Goal: Task Accomplishment & Management: Manage account settings

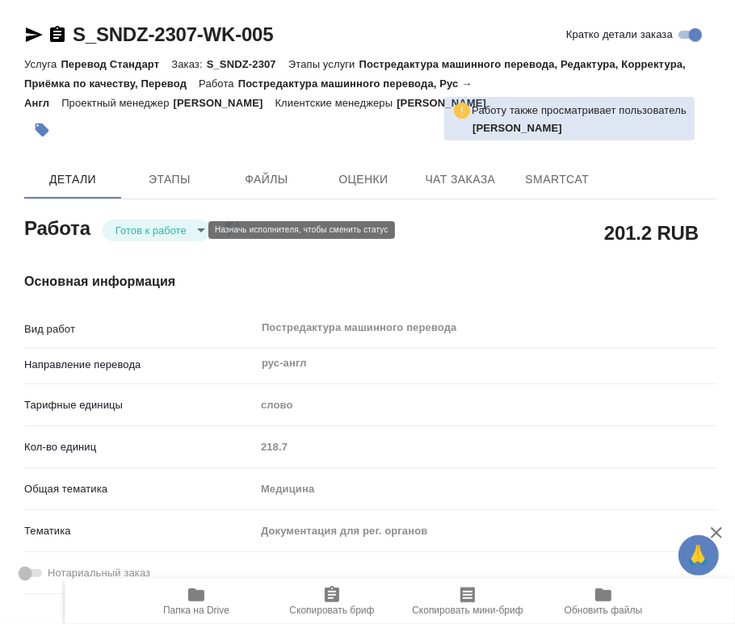
click at [189, 227] on body "🙏 .cls-1 fill:#fff; AWATERA Chernyayeva Tatyana Работы Чаты График Выйти S_SNDZ…" at bounding box center [367, 312] width 735 height 624
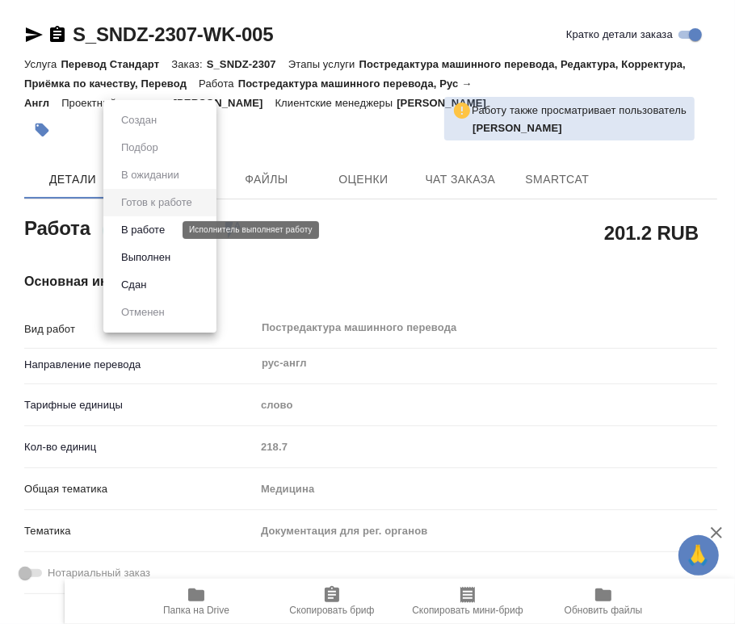
click at [154, 233] on button "В работе" at bounding box center [142, 230] width 53 height 18
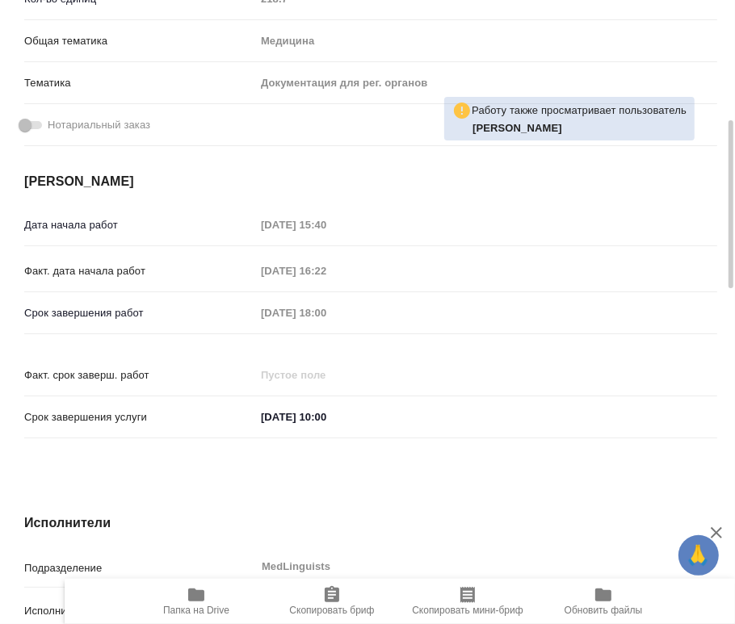
type textarea "x"
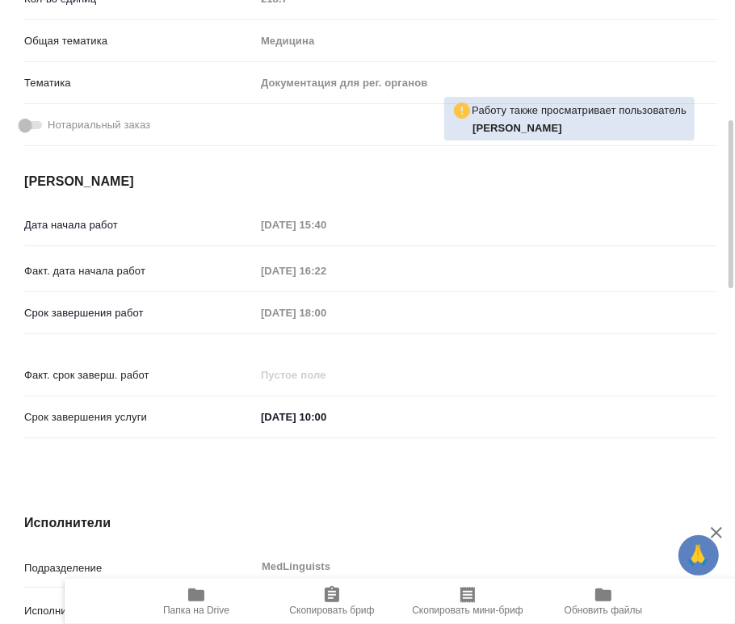
type textarea "x"
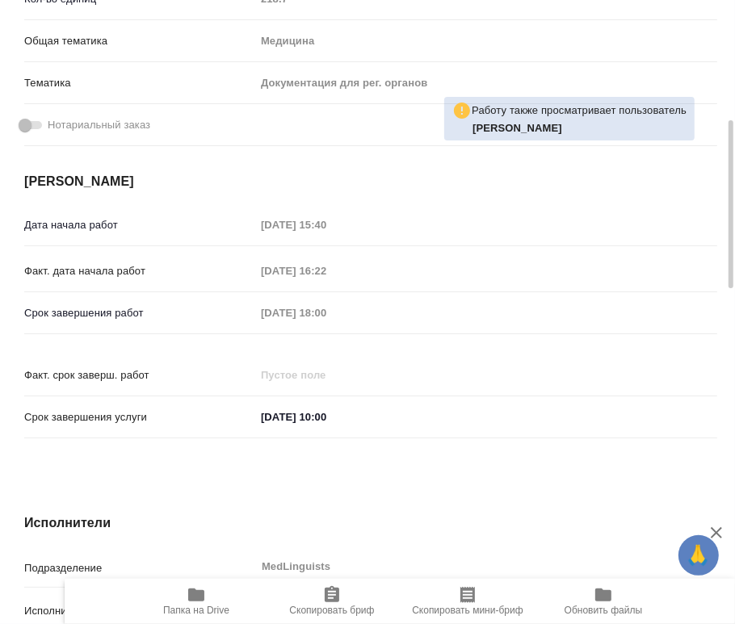
type textarea "x"
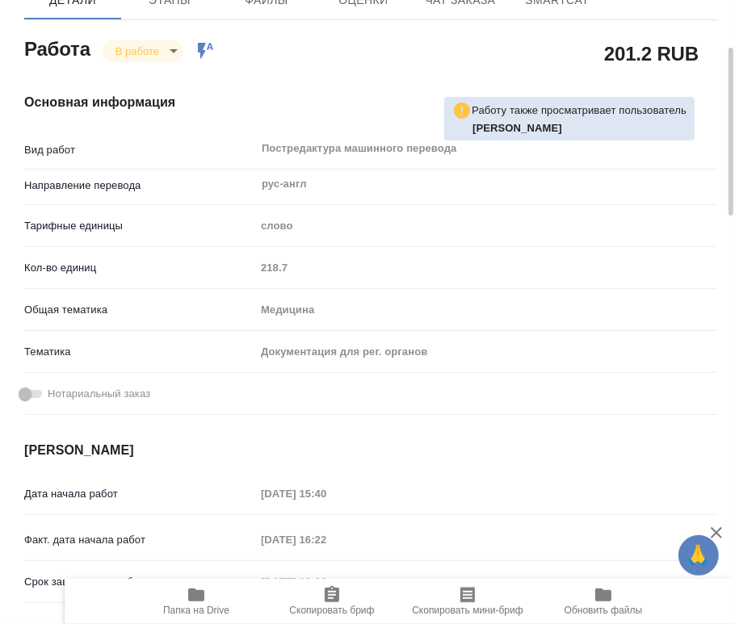
scroll to position [90, 0]
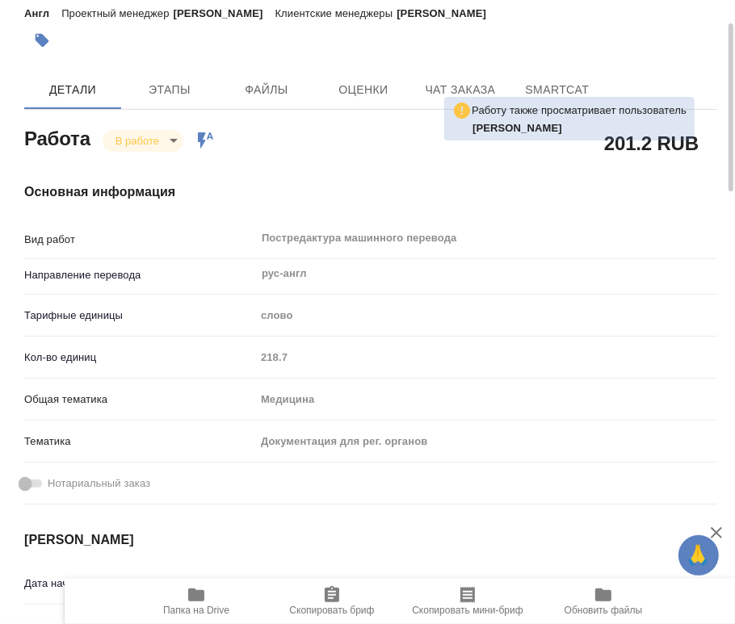
type textarea "x"
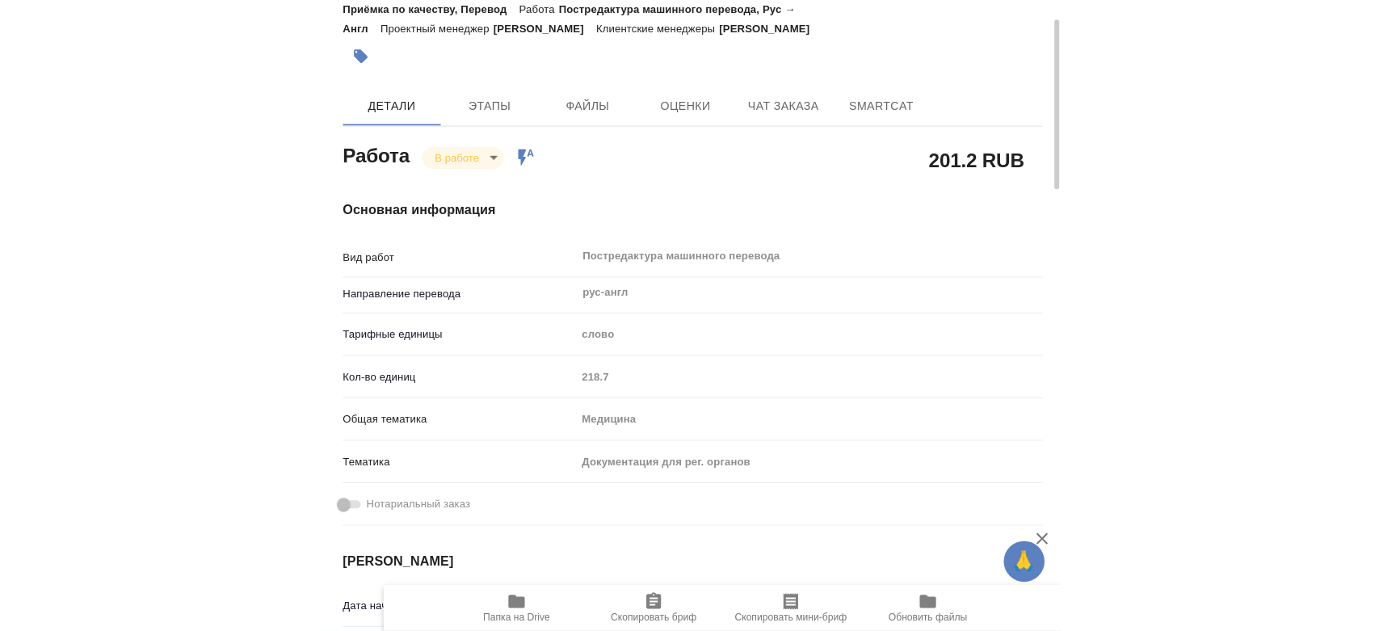
scroll to position [0, 0]
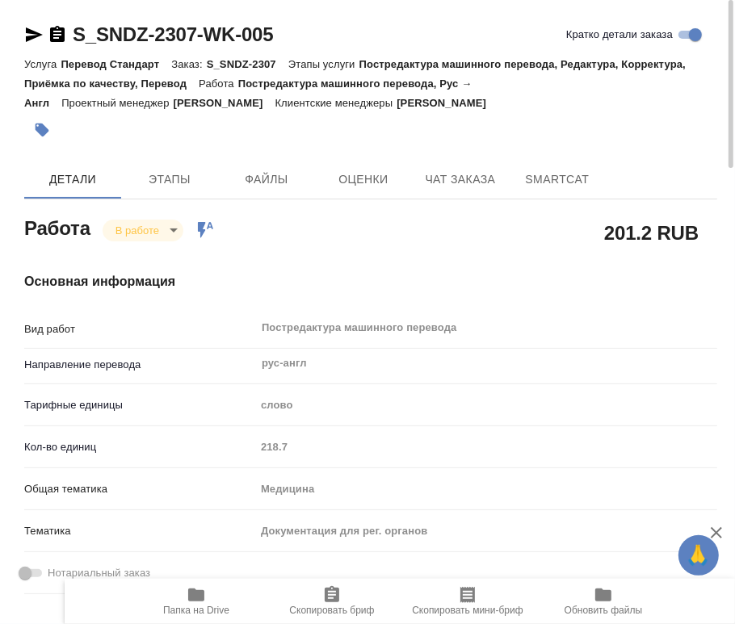
click at [168, 228] on body "🙏 .cls-1 fill:#fff; AWATERA Chernyayeva Tatyana Работы 0 Чаты График Выйти S_SN…" at bounding box center [367, 312] width 735 height 624
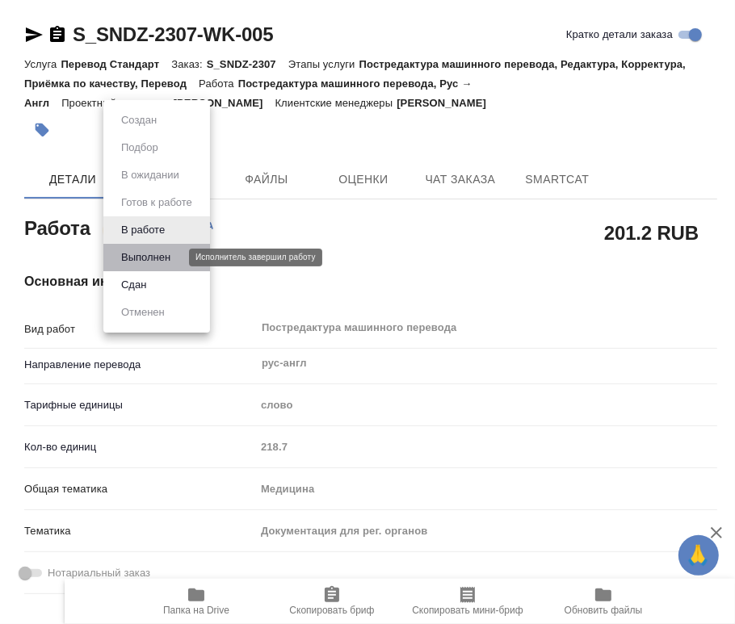
click at [130, 261] on button "Выполнен" at bounding box center [145, 258] width 59 height 18
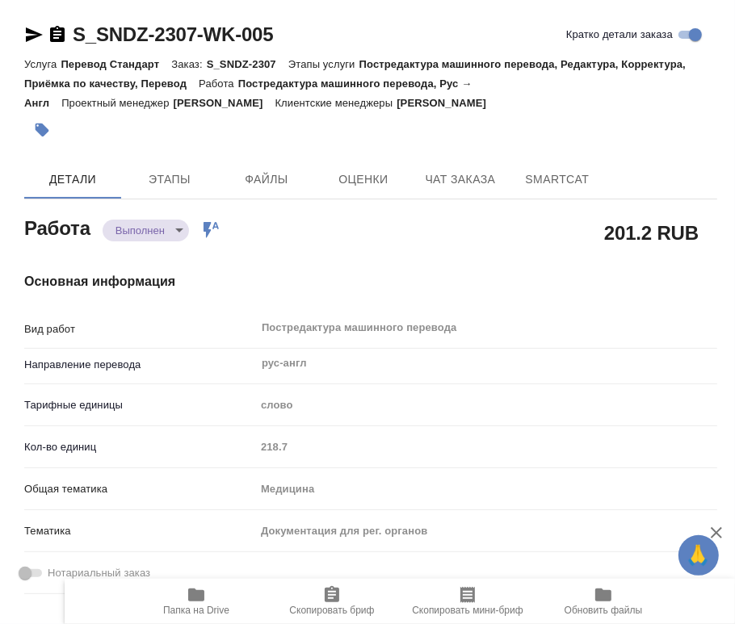
type textarea "x"
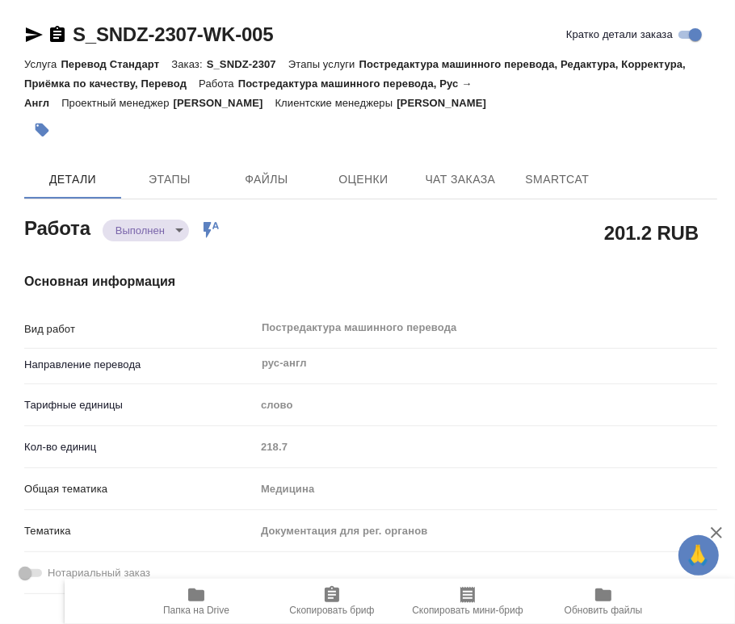
type textarea "x"
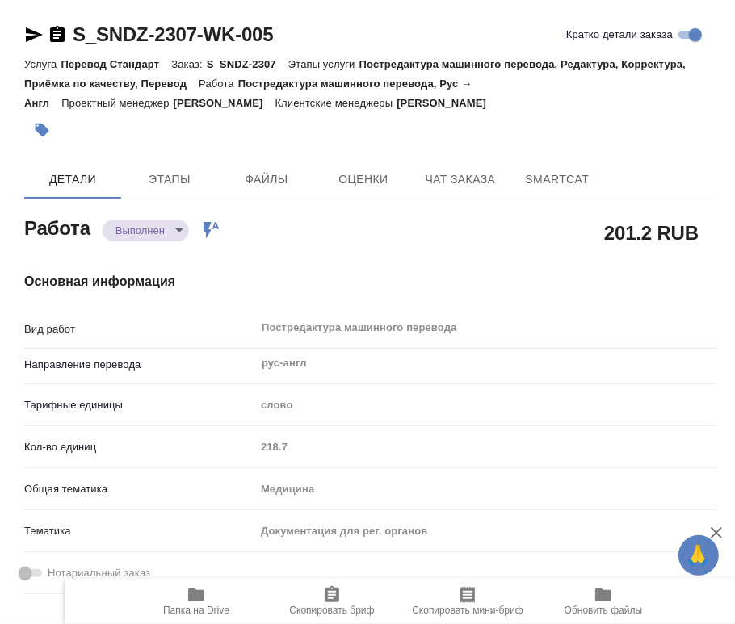
type textarea "x"
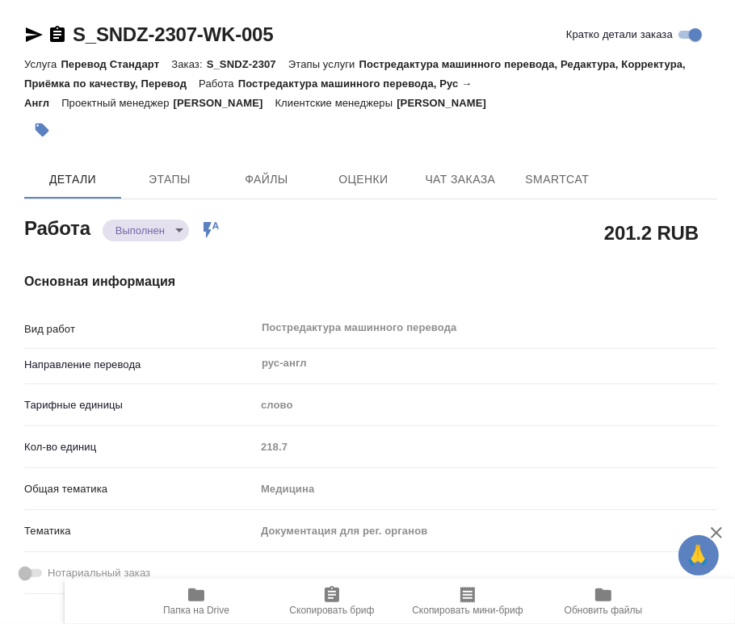
type textarea "x"
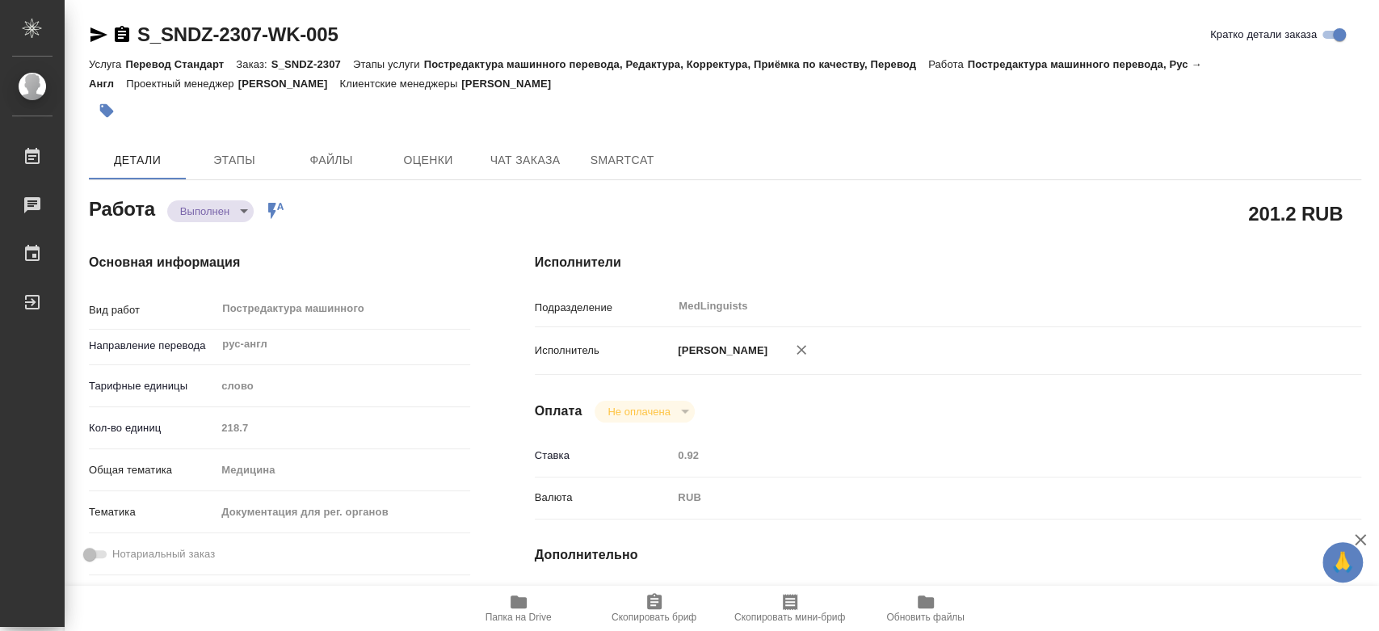
type textarea "x"
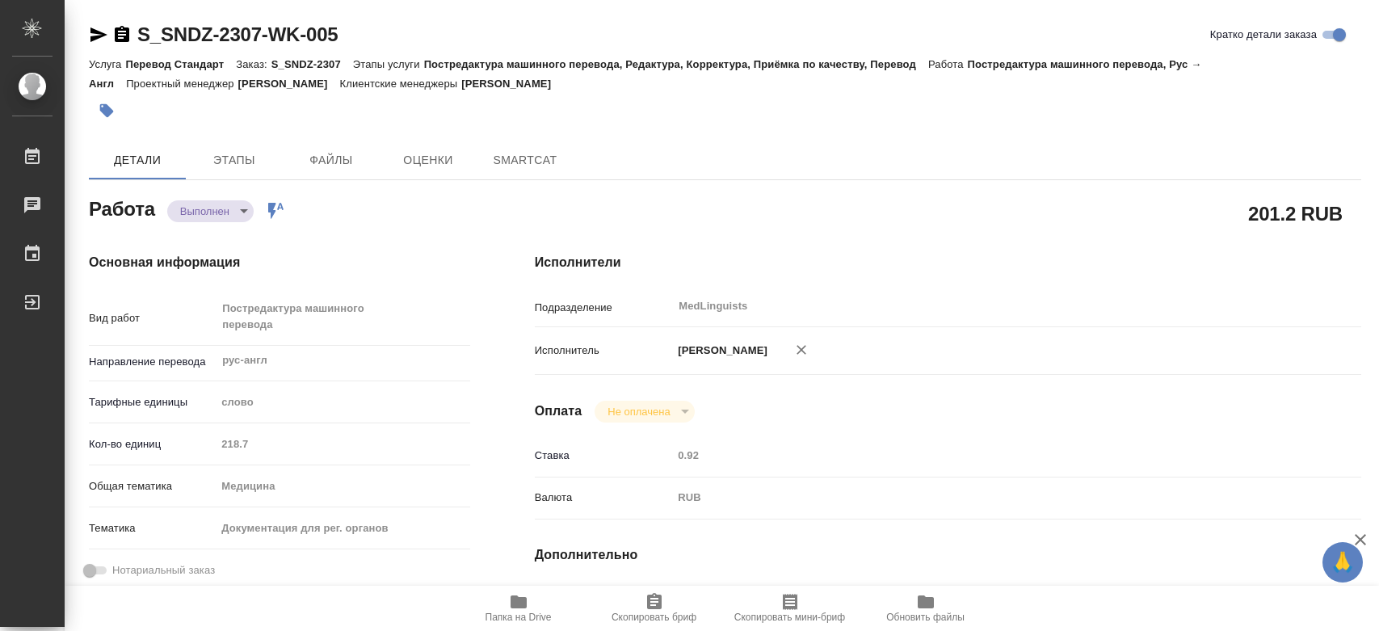
type textarea "x"
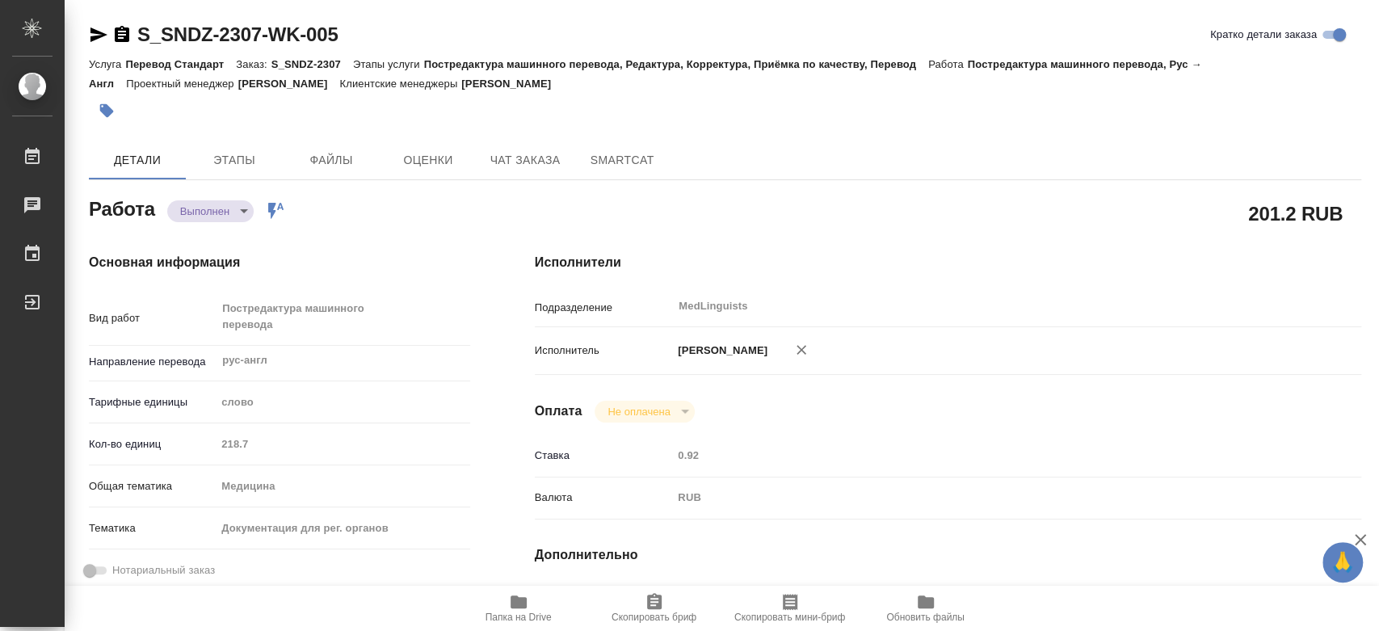
type textarea "x"
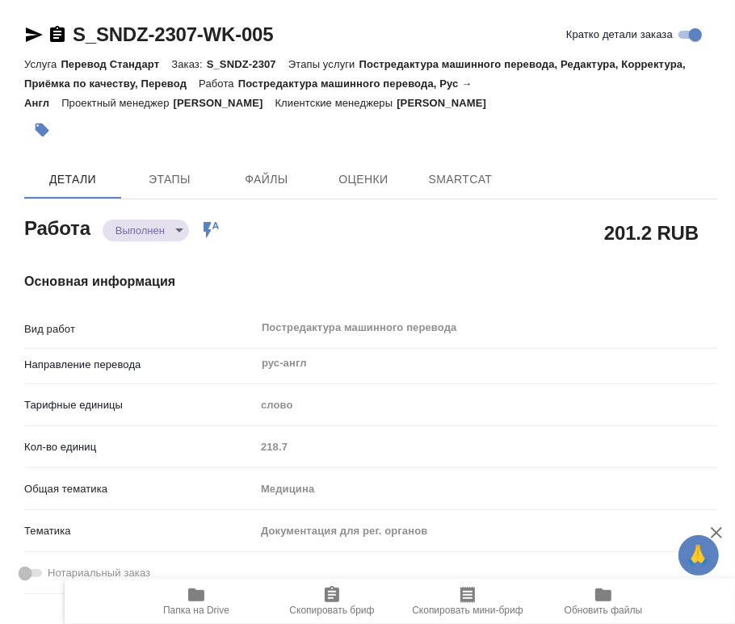
type textarea "x"
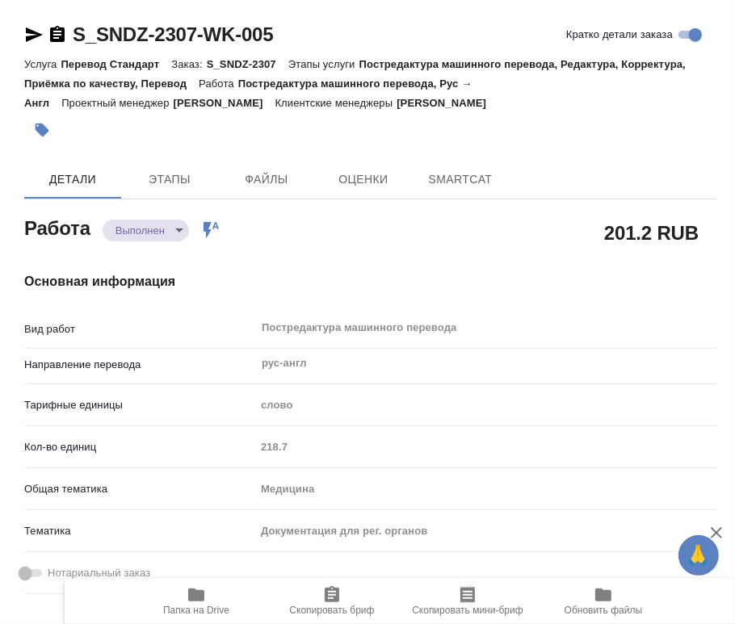
type textarea "x"
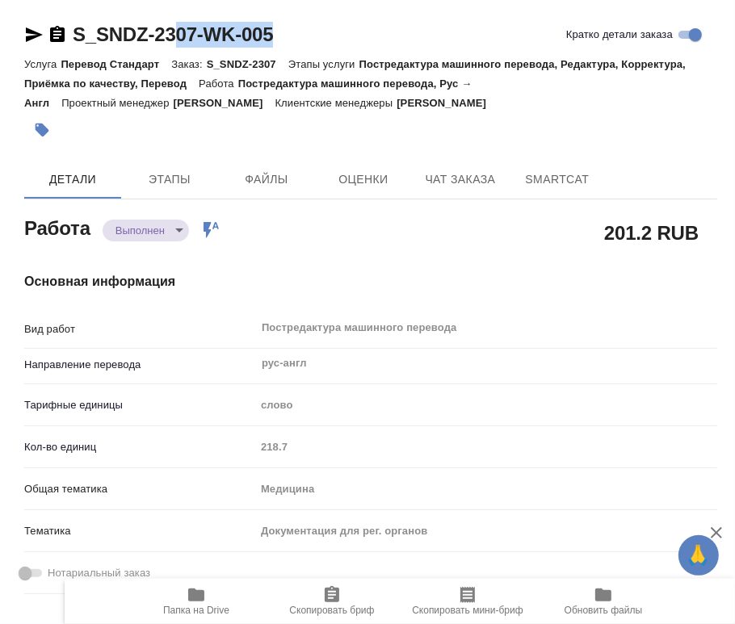
type textarea "x"
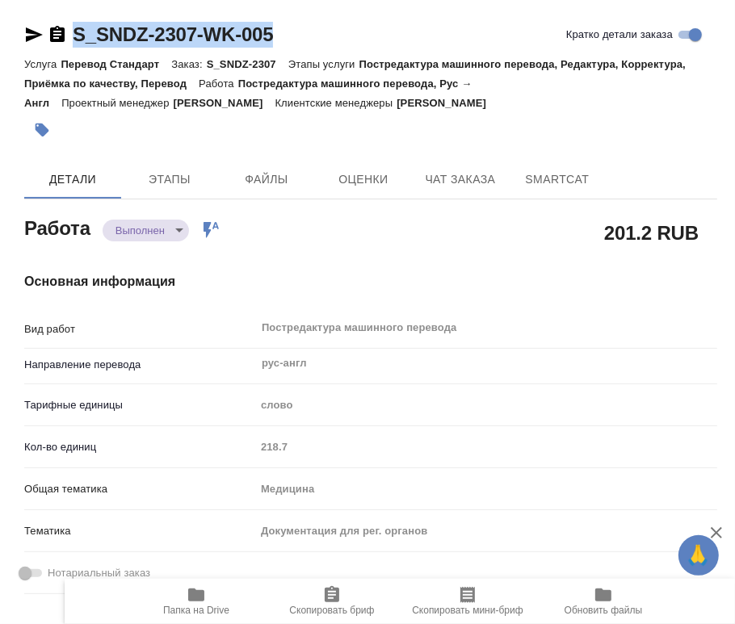
type textarea "x"
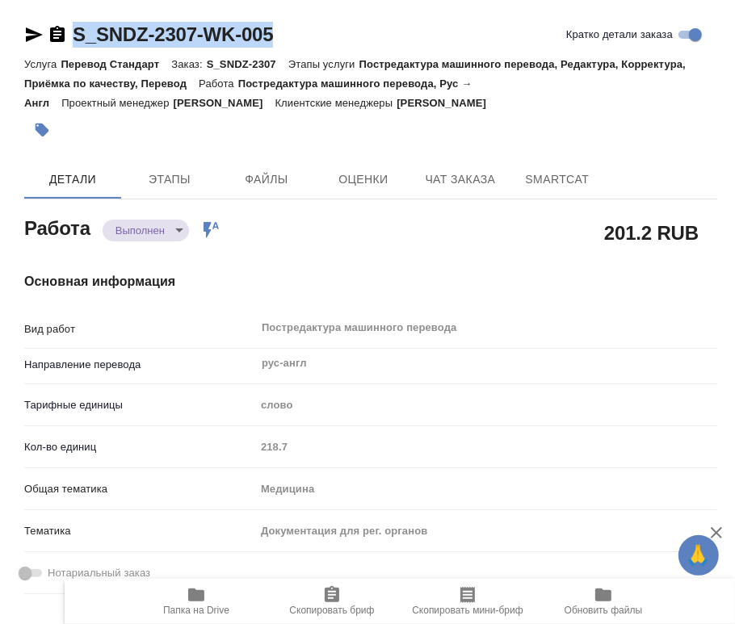
drag, startPoint x: 307, startPoint y: 36, endPoint x: 78, endPoint y: 44, distance: 229.5
click at [78, 44] on div "S_SNDZ-2307-WK-005 Кратко детали заказа" at bounding box center [370, 35] width 693 height 26
copy link "S_SNDZ-2307-WK-005"
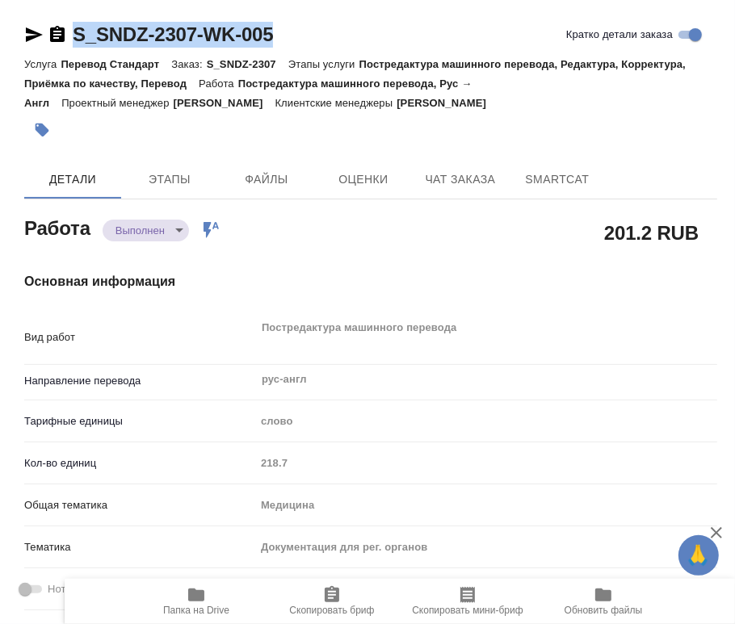
type textarea "x"
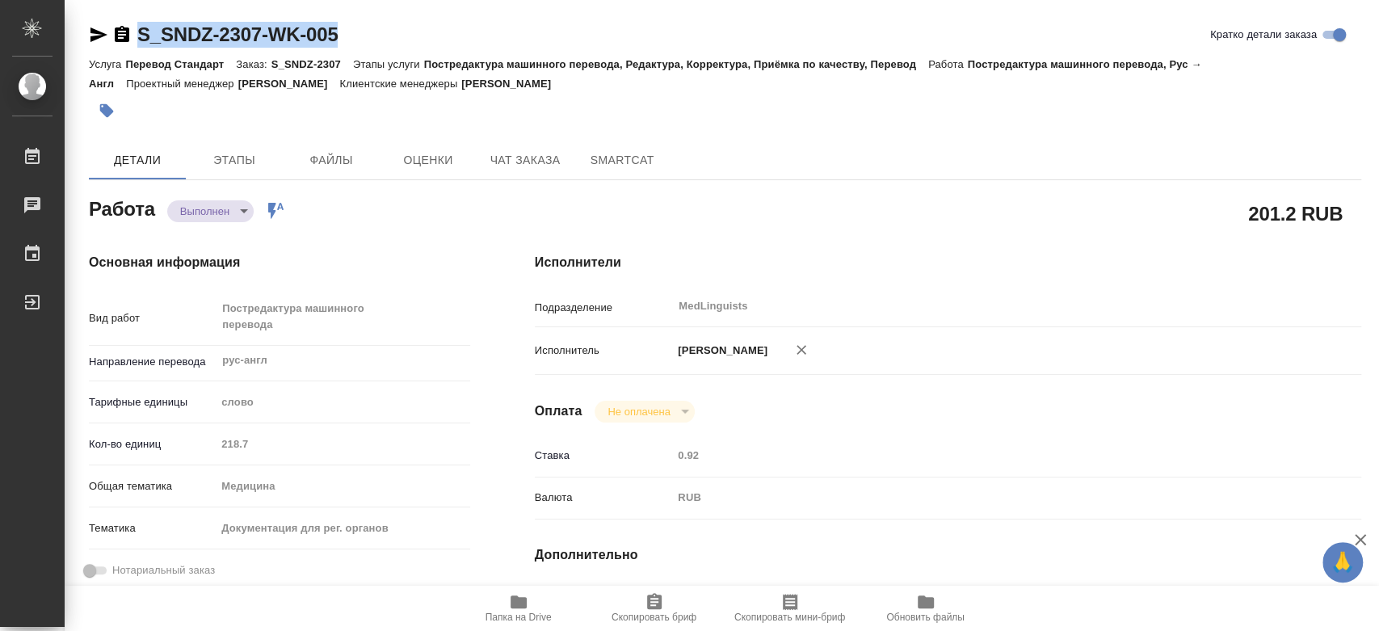
type textarea "x"
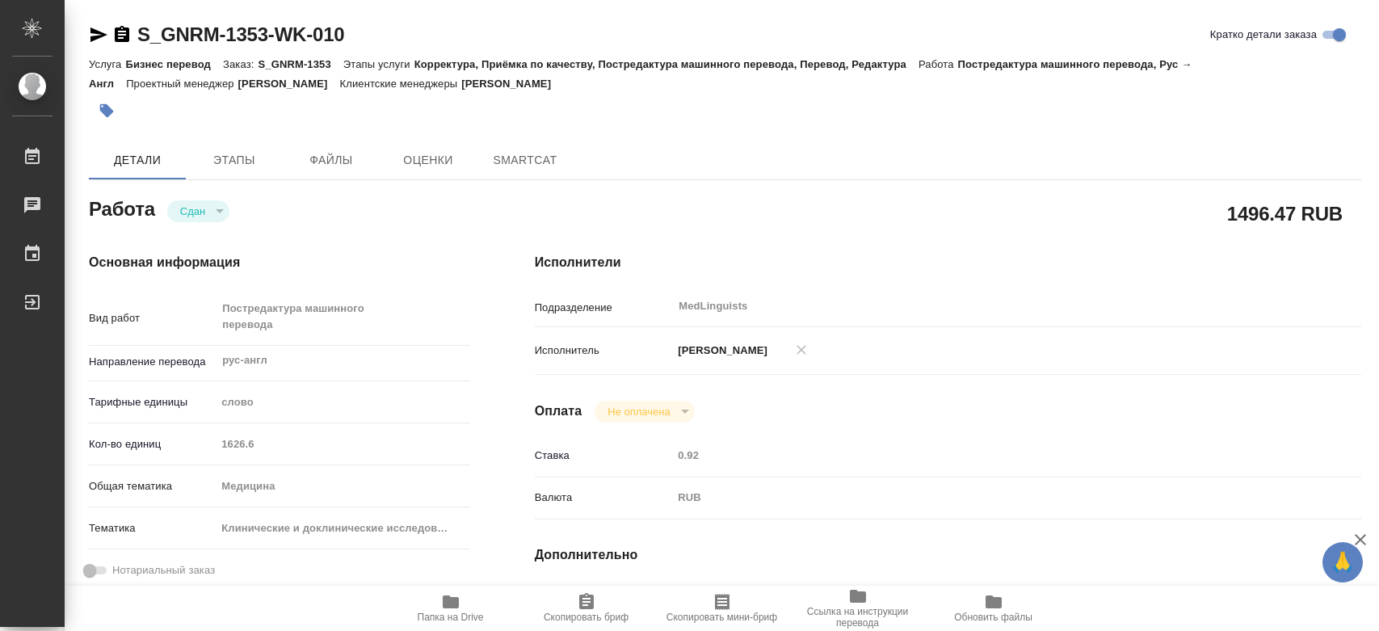
type textarea "x"
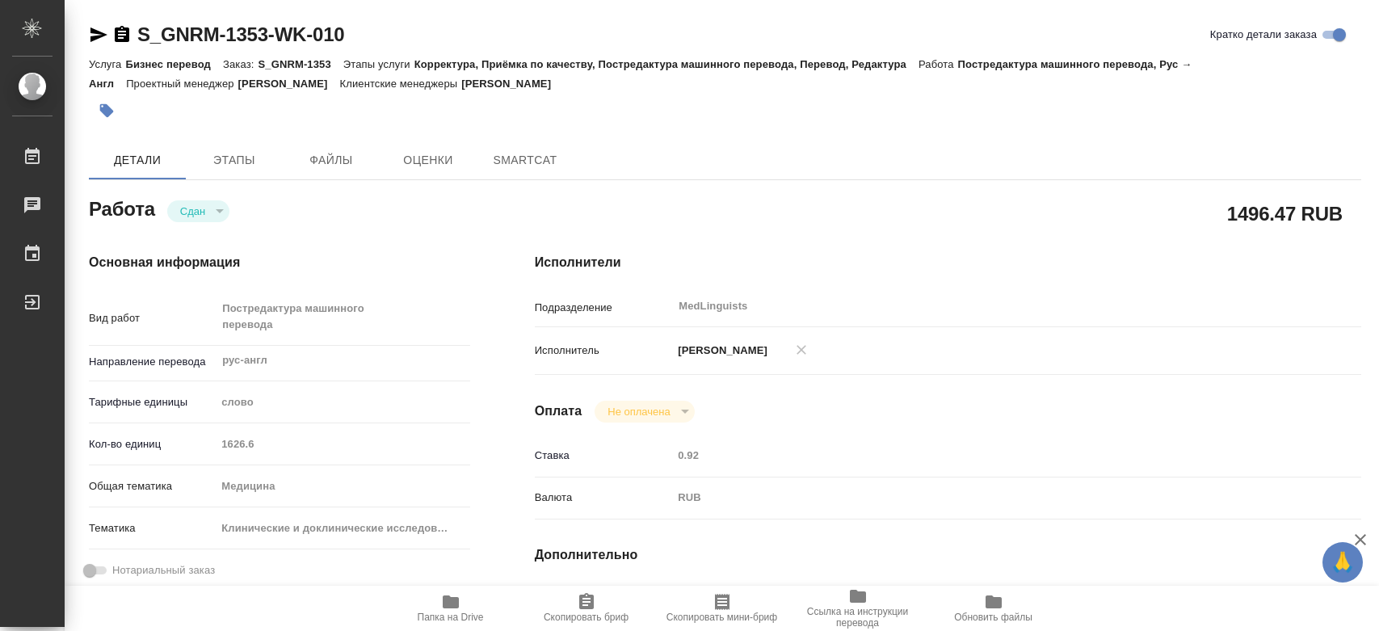
type textarea "x"
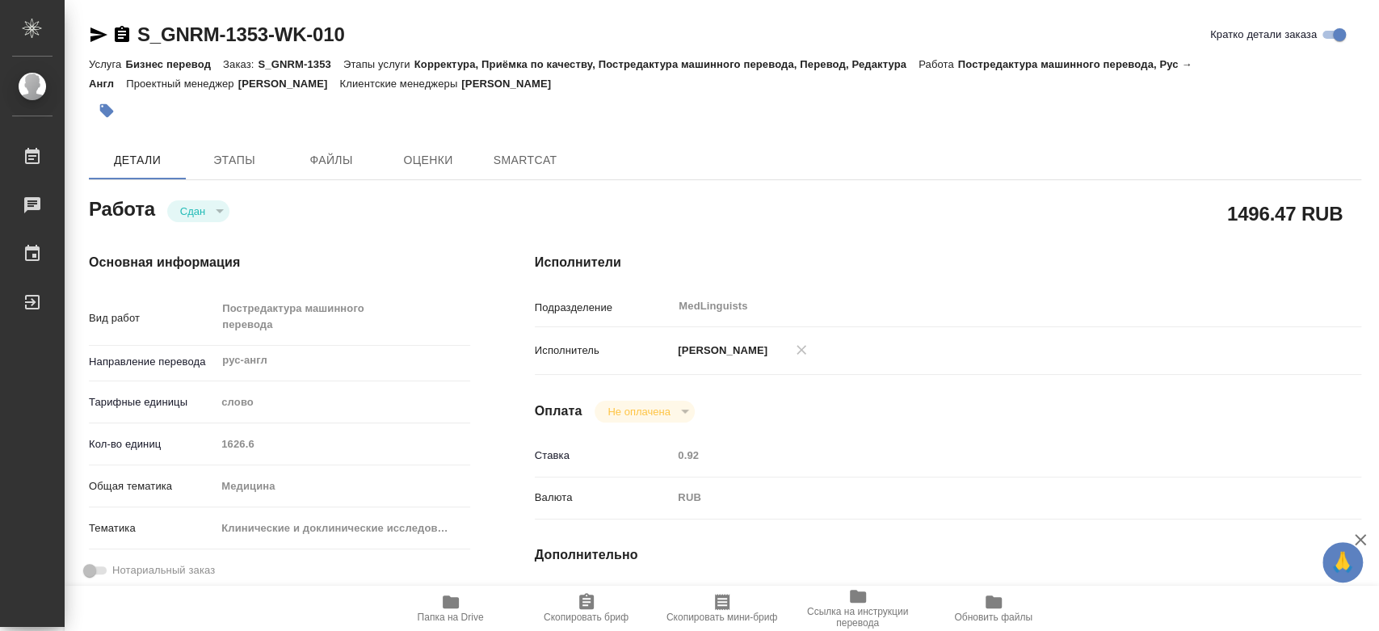
type textarea "x"
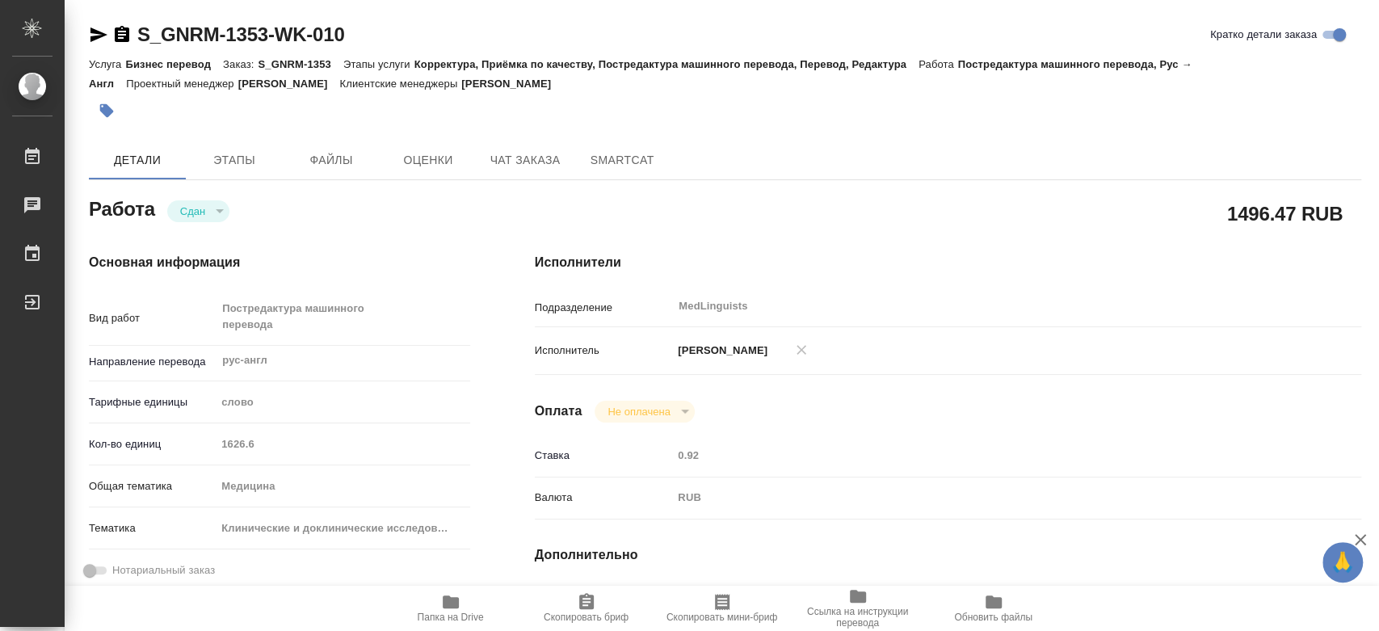
type textarea "x"
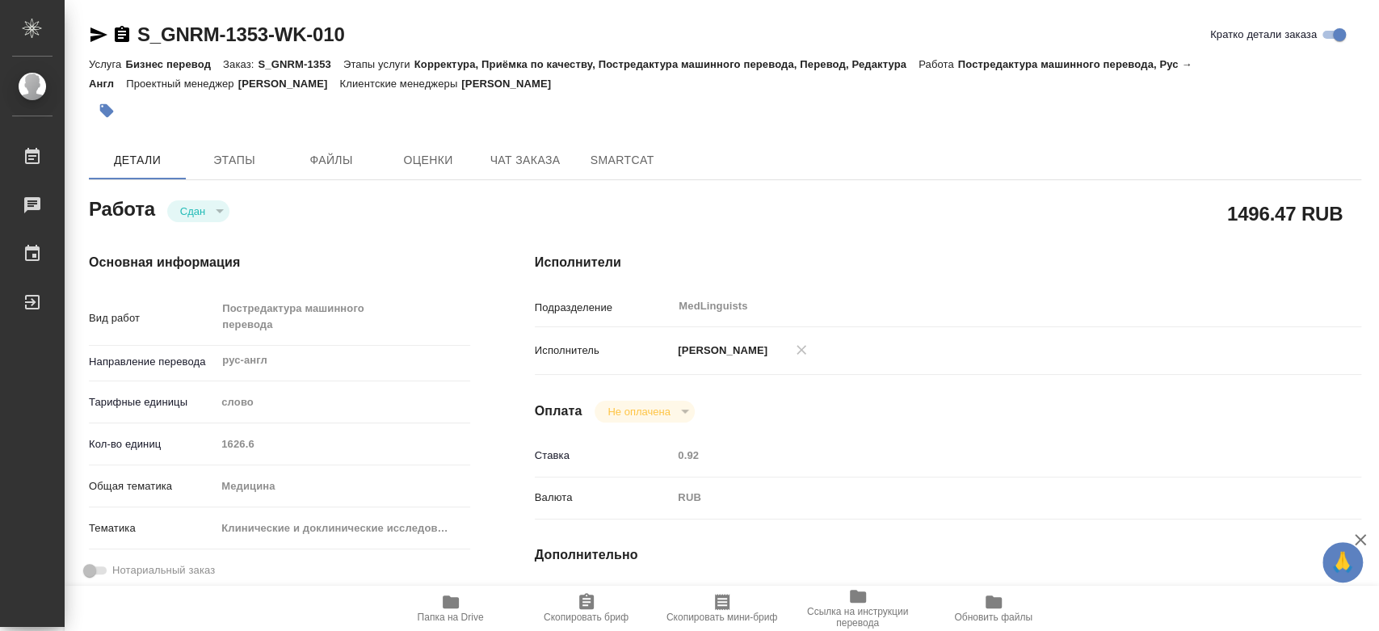
click at [207, 446] on div "Кол-во единиц 1626.6" at bounding box center [279, 444] width 381 height 28
type textarea "x"
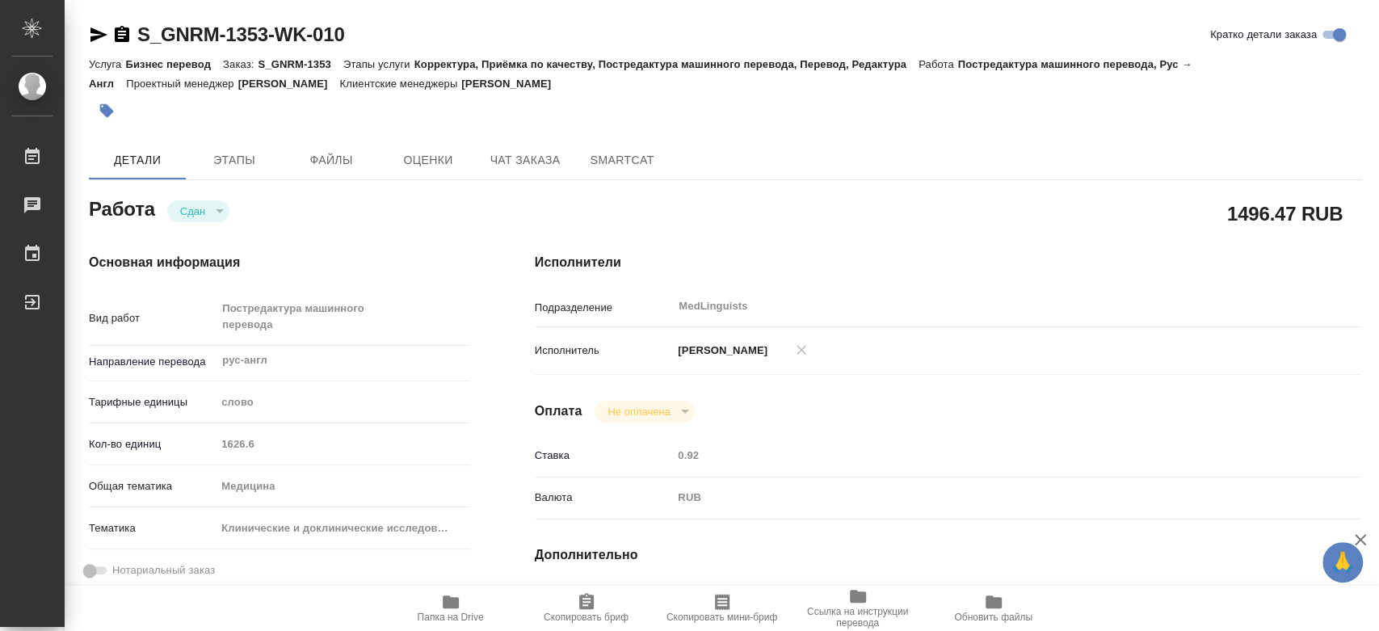
type textarea "x"
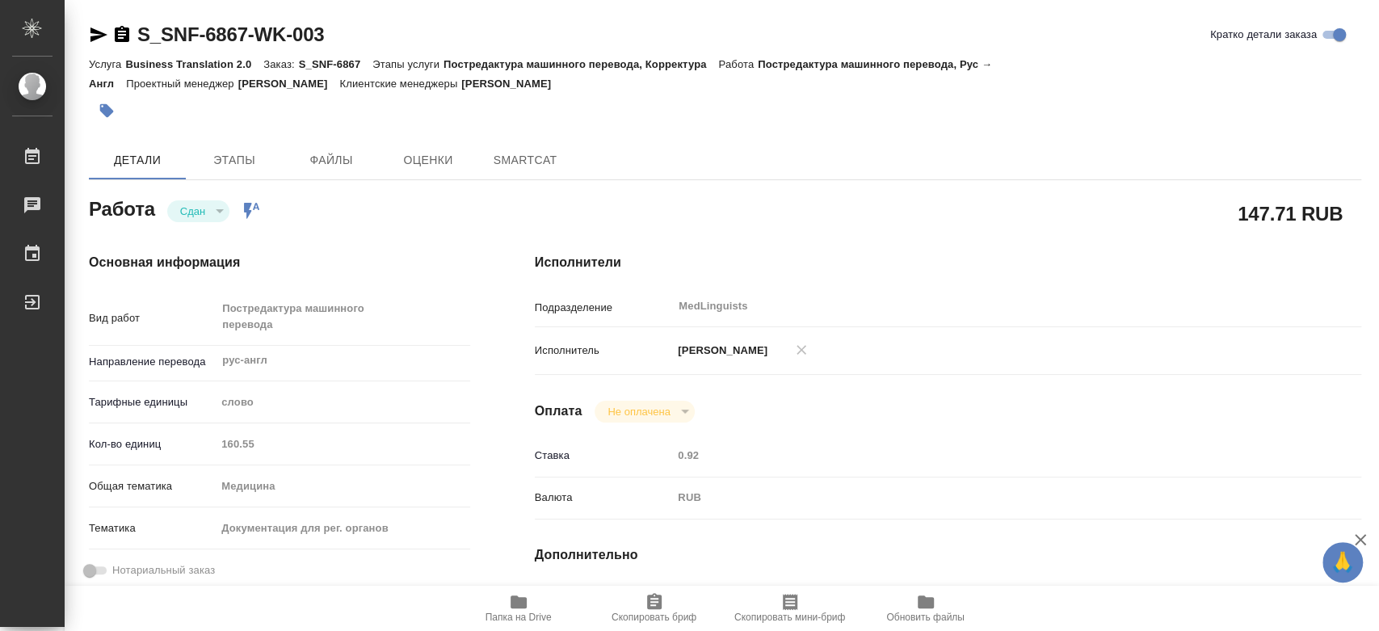
type textarea "x"
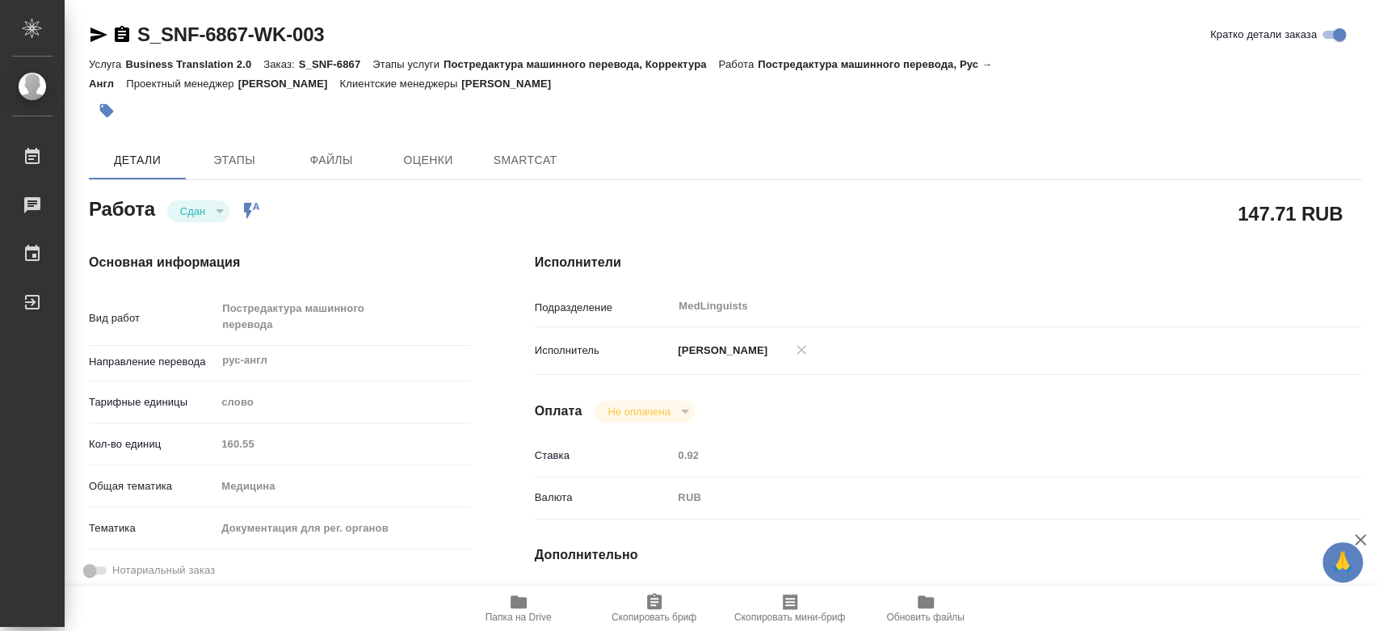
type textarea "x"
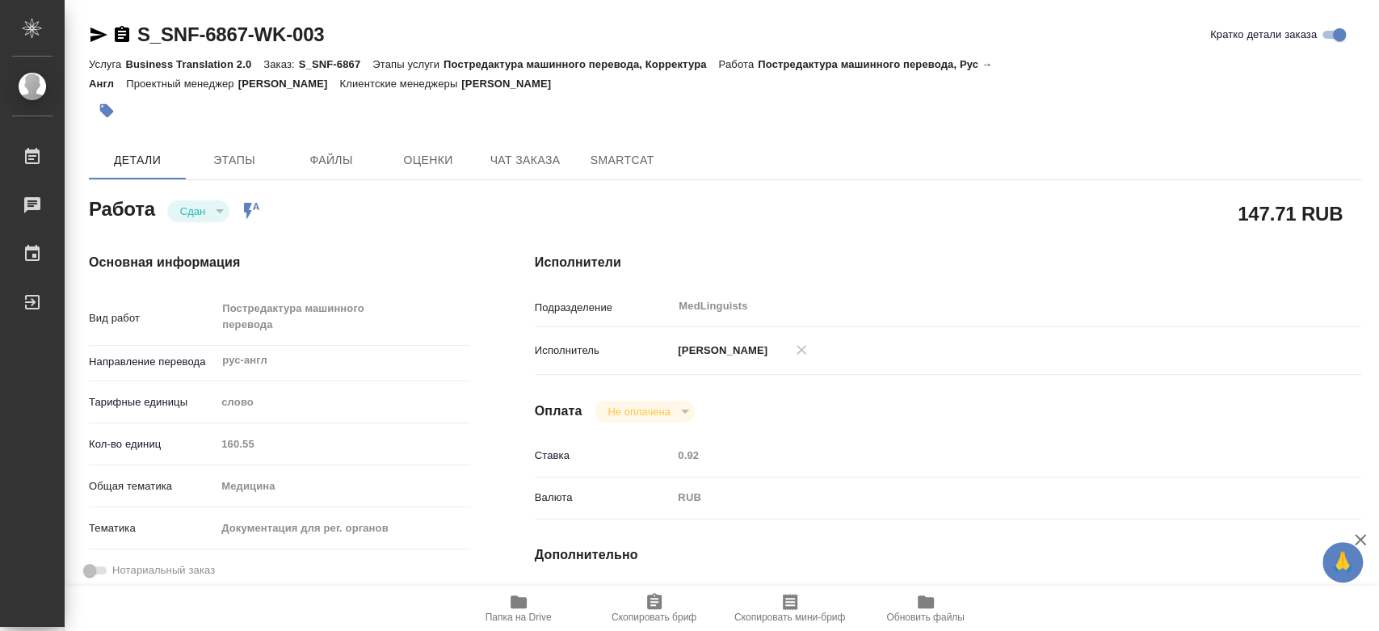
click at [195, 439] on div "Кол-во единиц 160.55" at bounding box center [279, 444] width 381 height 28
type textarea "x"
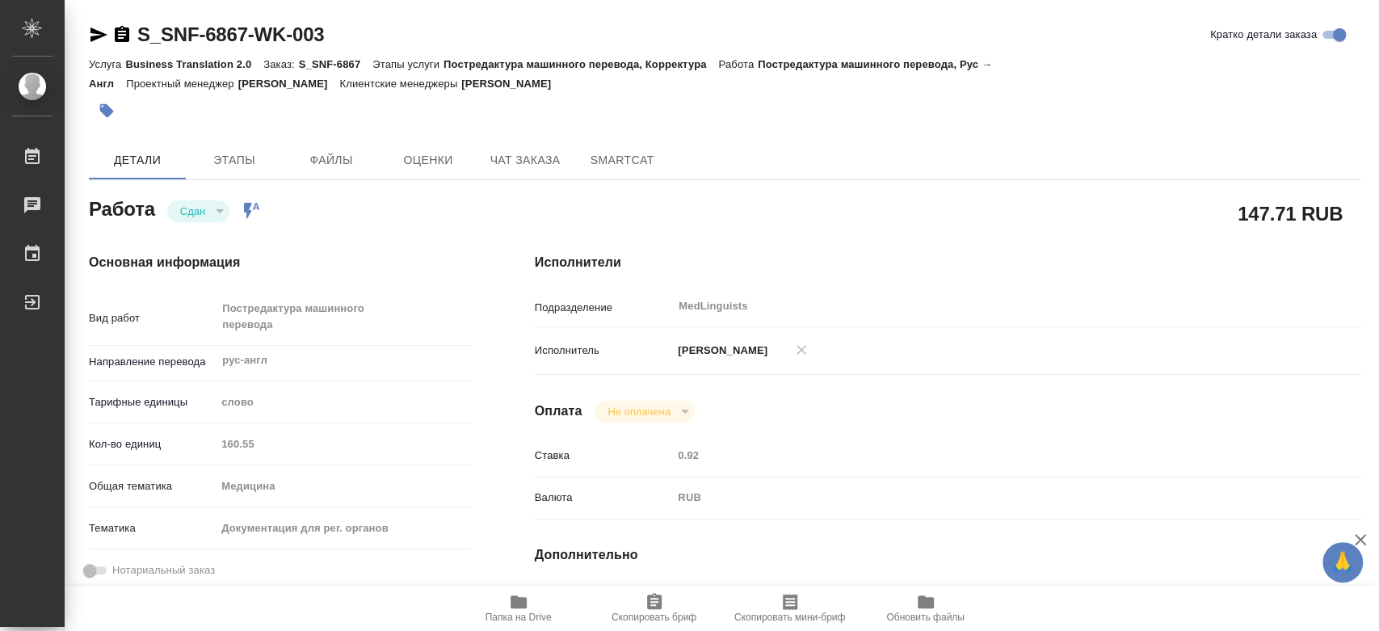
type textarea "x"
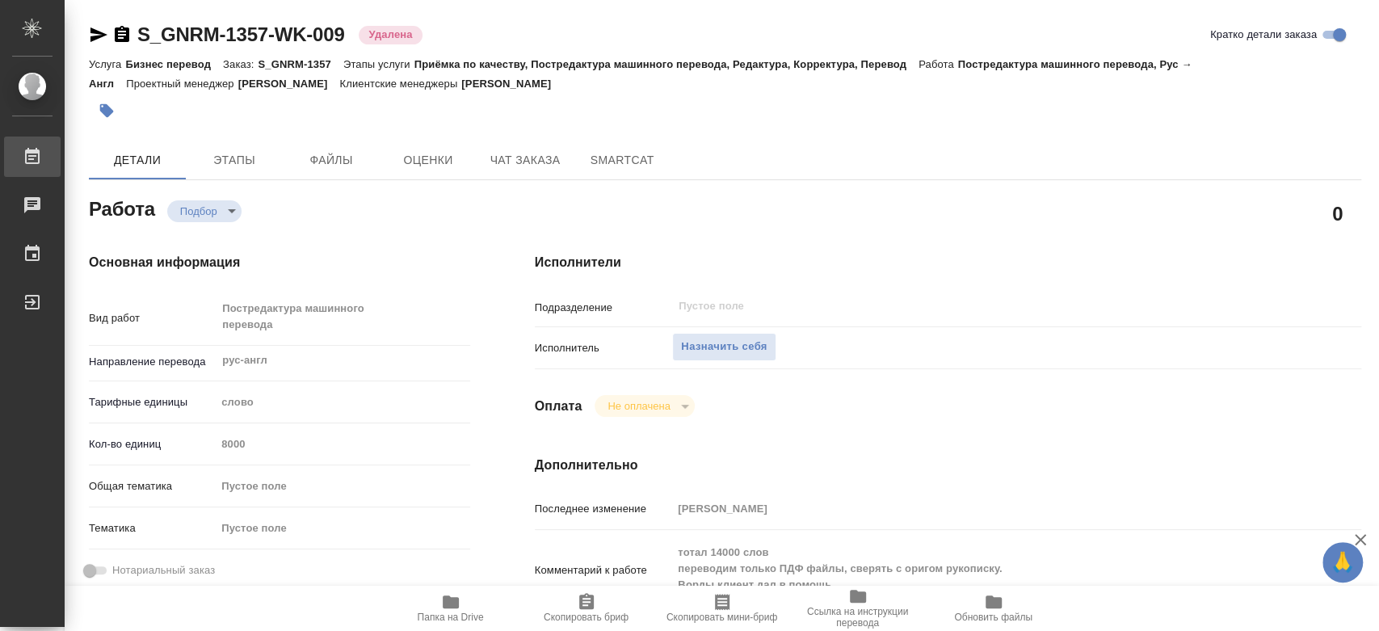
click at [32, 158] on div "Работы" at bounding box center [12, 157] width 40 height 24
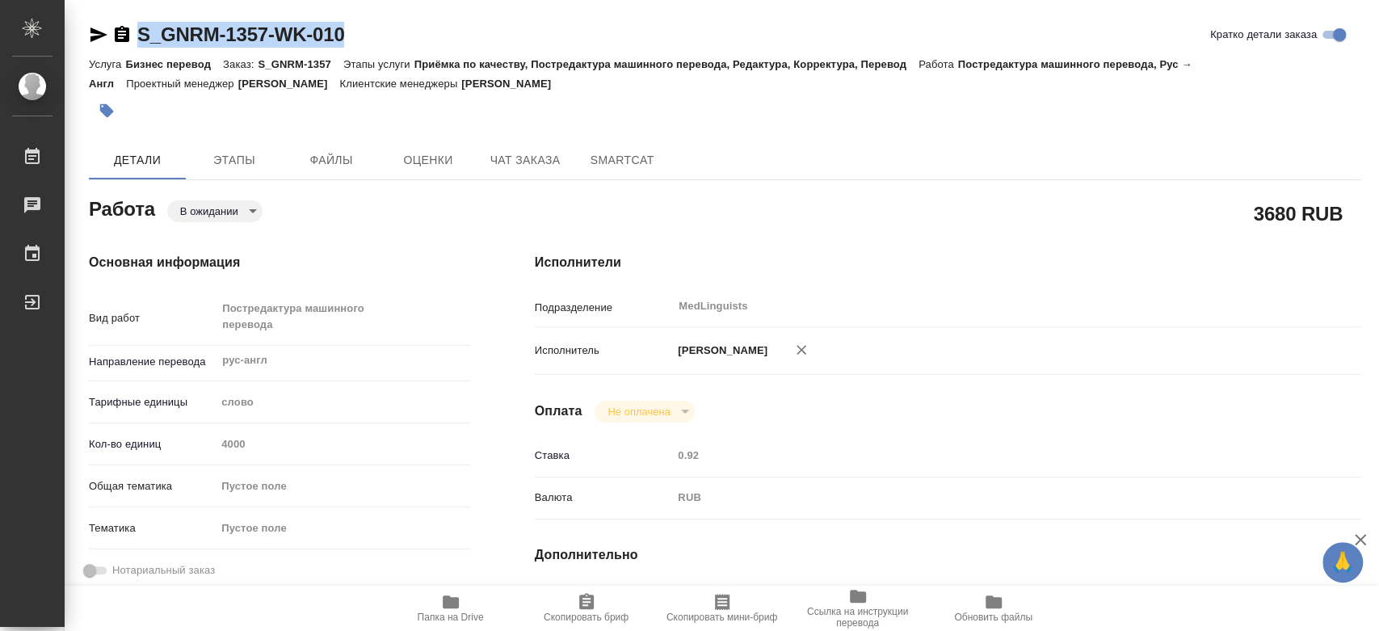
drag, startPoint x: 265, startPoint y: 29, endPoint x: 137, endPoint y: 30, distance: 127.6
click at [137, 30] on div "S_GNRM-1357-WK-010 Кратко детали заказа" at bounding box center [725, 35] width 1272 height 26
click at [217, 157] on span "Этапы" at bounding box center [234, 160] width 78 height 20
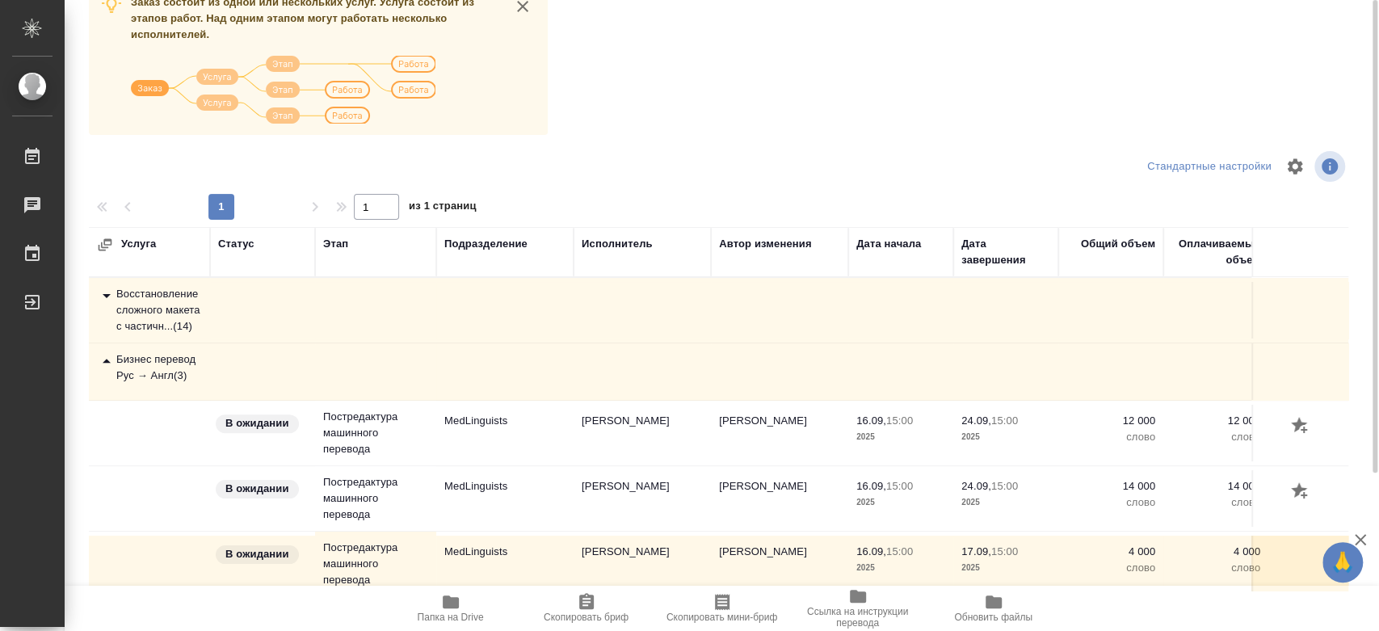
scroll to position [120, 0]
